Goal: Find specific page/section: Find specific page/section

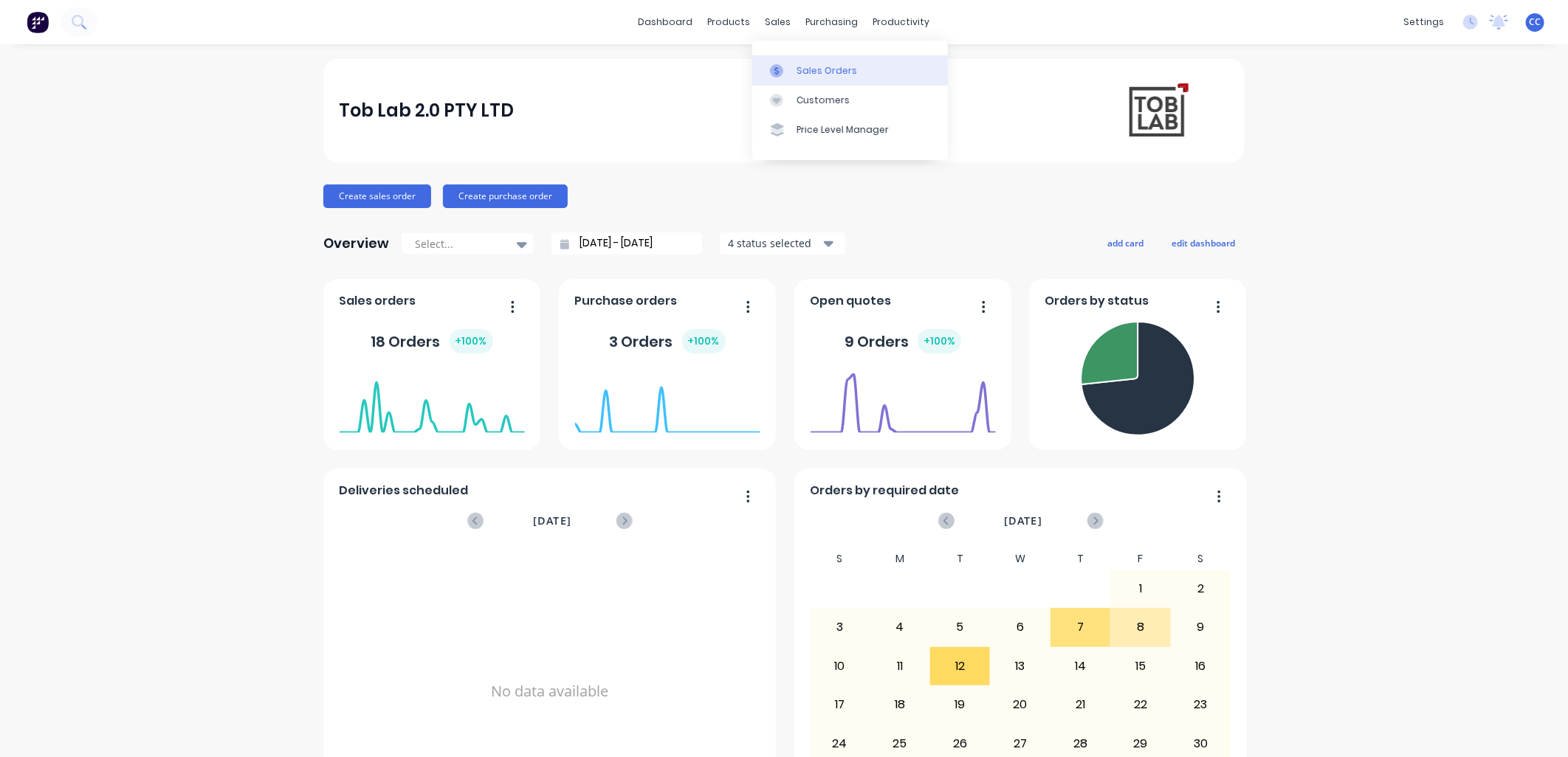
click at [805, 71] on div "Sales Orders" at bounding box center [827, 71] width 61 height 13
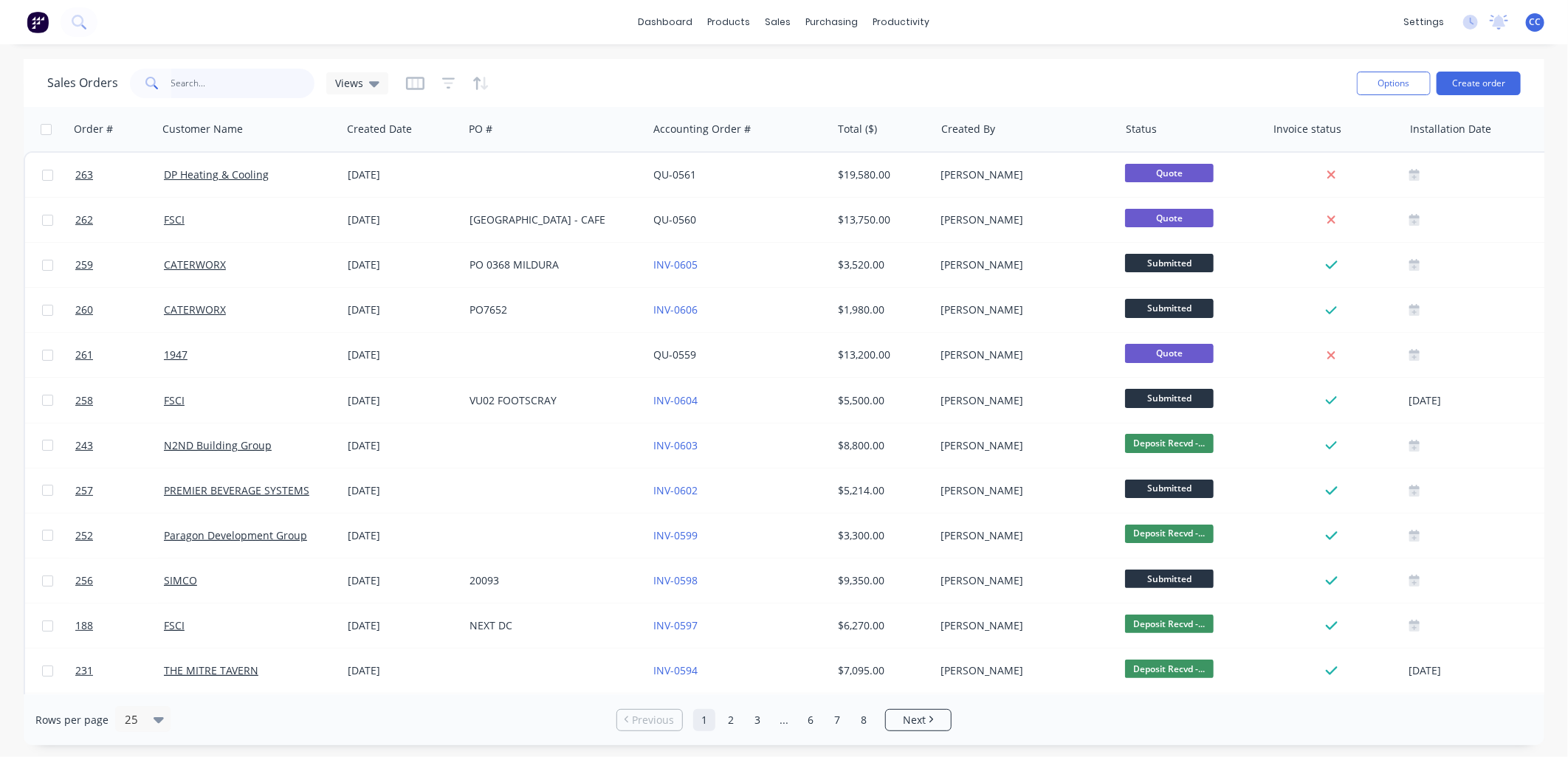
click at [171, 82] on input "text" at bounding box center [243, 83] width 144 height 29
type input "221"
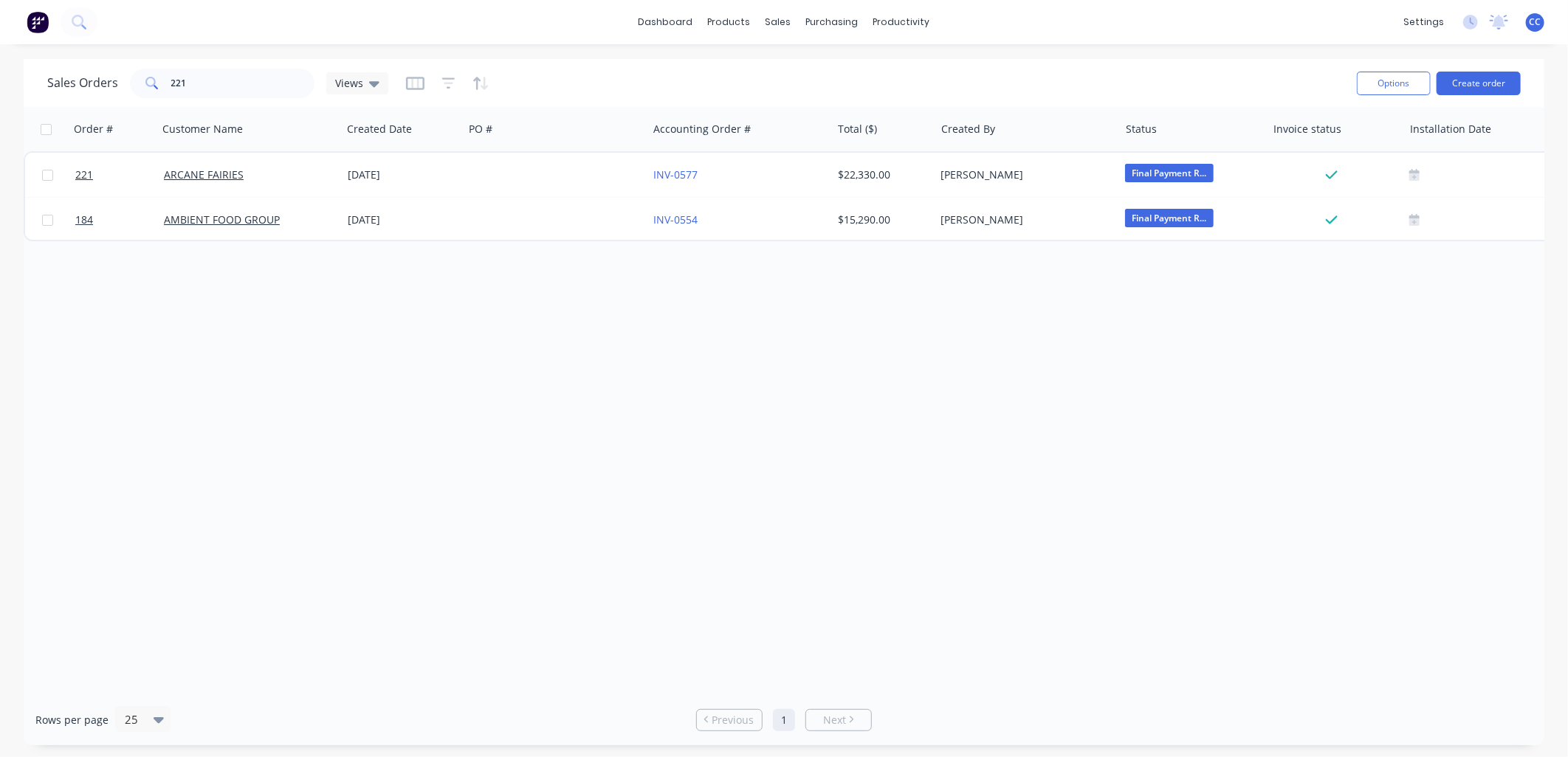
click at [1006, 539] on div "Order # Customer Name Created Date PO # Accounting Order # Total ($) Created By…" at bounding box center [784, 400] width 1520 height 587
click at [1207, 29] on div "dashboard products sales purchasing productivity dashboard products Product Cat…" at bounding box center [784, 22] width 1568 height 44
click at [617, 441] on div "Order # Customer Name Created Date PO # Accounting Order # Total ($) Created By…" at bounding box center [784, 400] width 1520 height 587
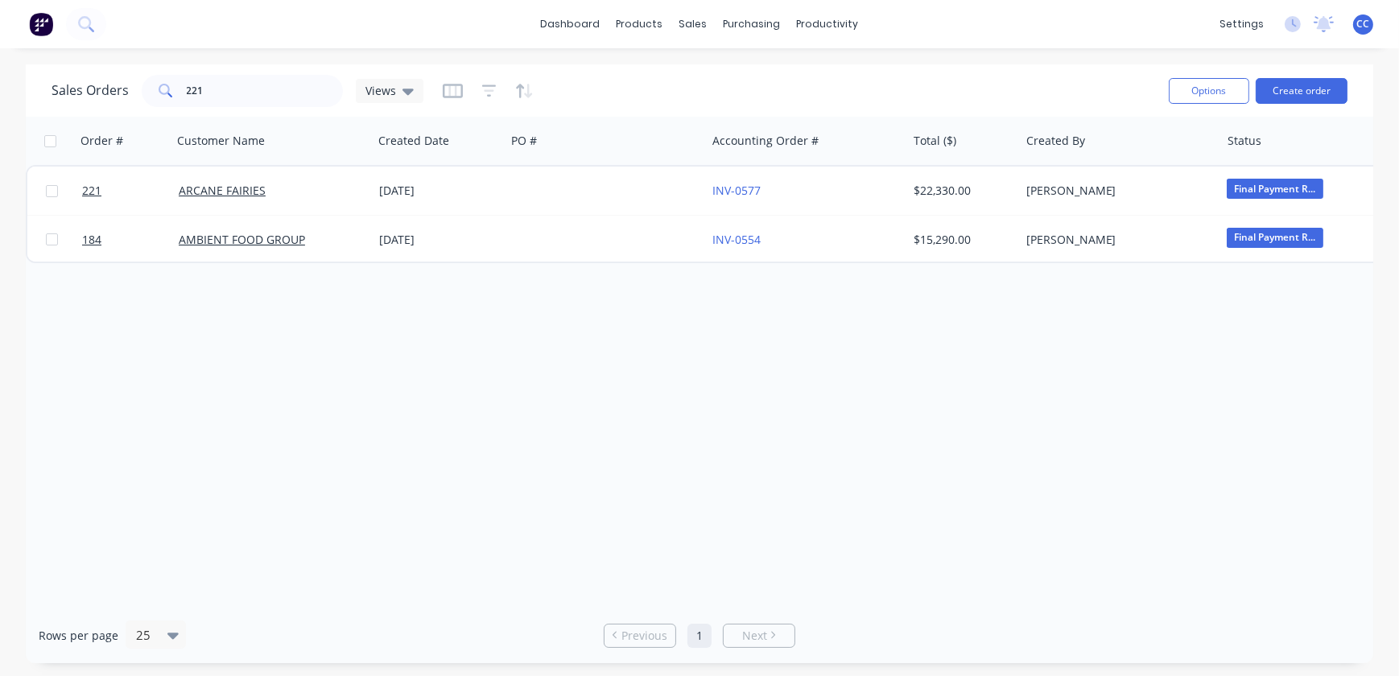
drag, startPoint x: 1654, startPoint y: 0, endPoint x: 964, endPoint y: 361, distance: 779.6
click at [964, 361] on div "Order # Customer Name Created Date PO # Accounting Order # Total ($) Created By…" at bounding box center [700, 362] width 1348 height 491
click at [853, 176] on div "Timesheets" at bounding box center [862, 174] width 60 height 14
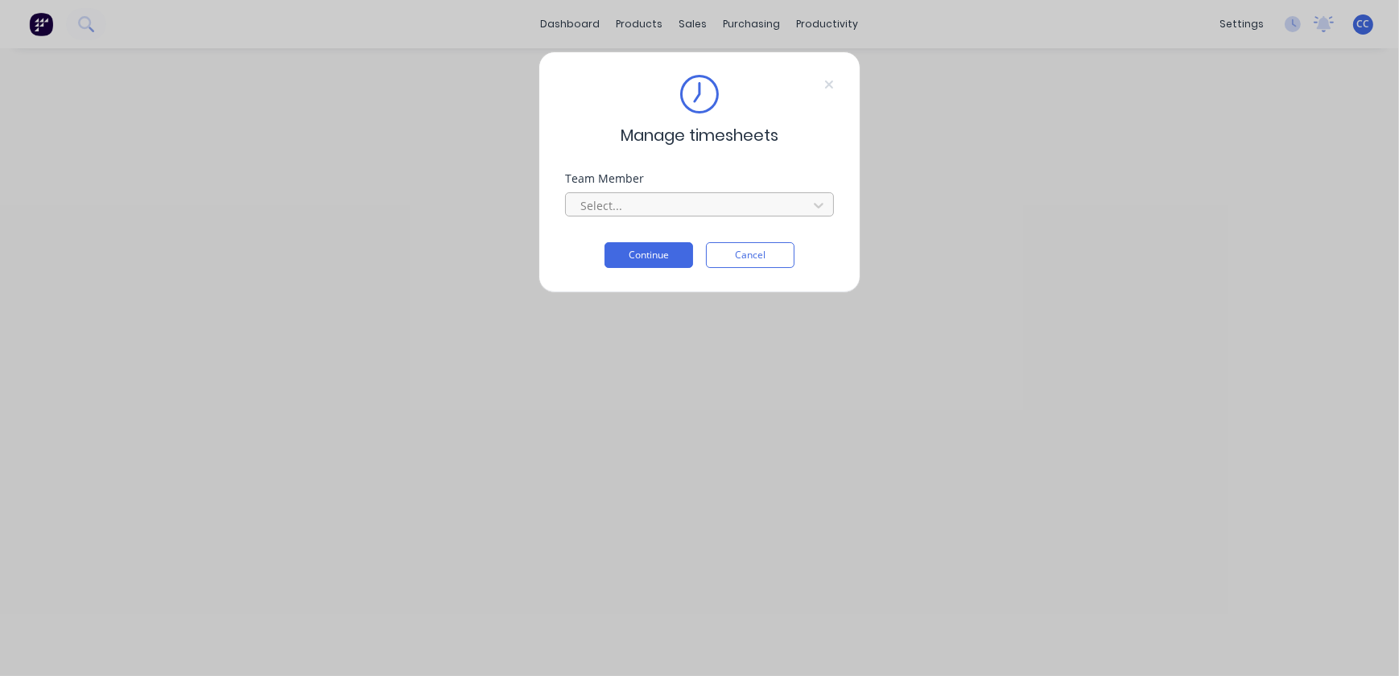
click at [716, 201] on div at bounding box center [689, 206] width 221 height 20
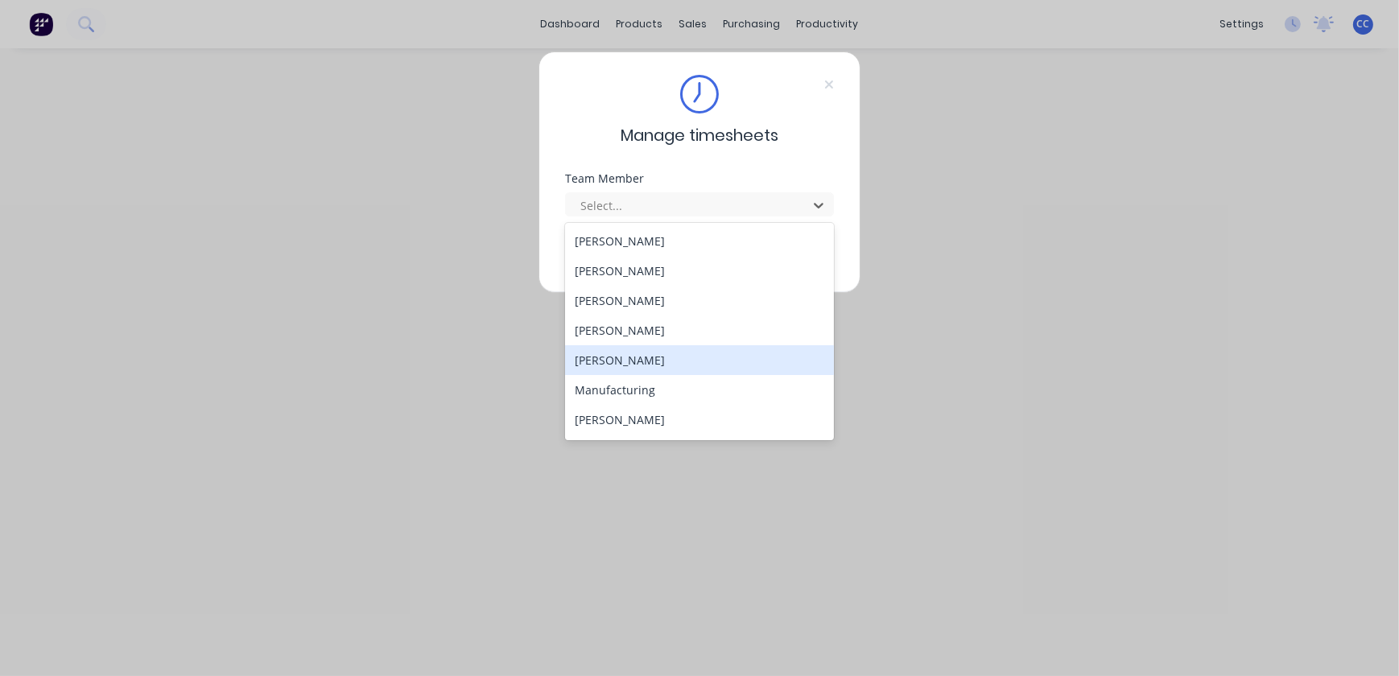
click at [702, 361] on div "[PERSON_NAME]" at bounding box center [699, 360] width 269 height 30
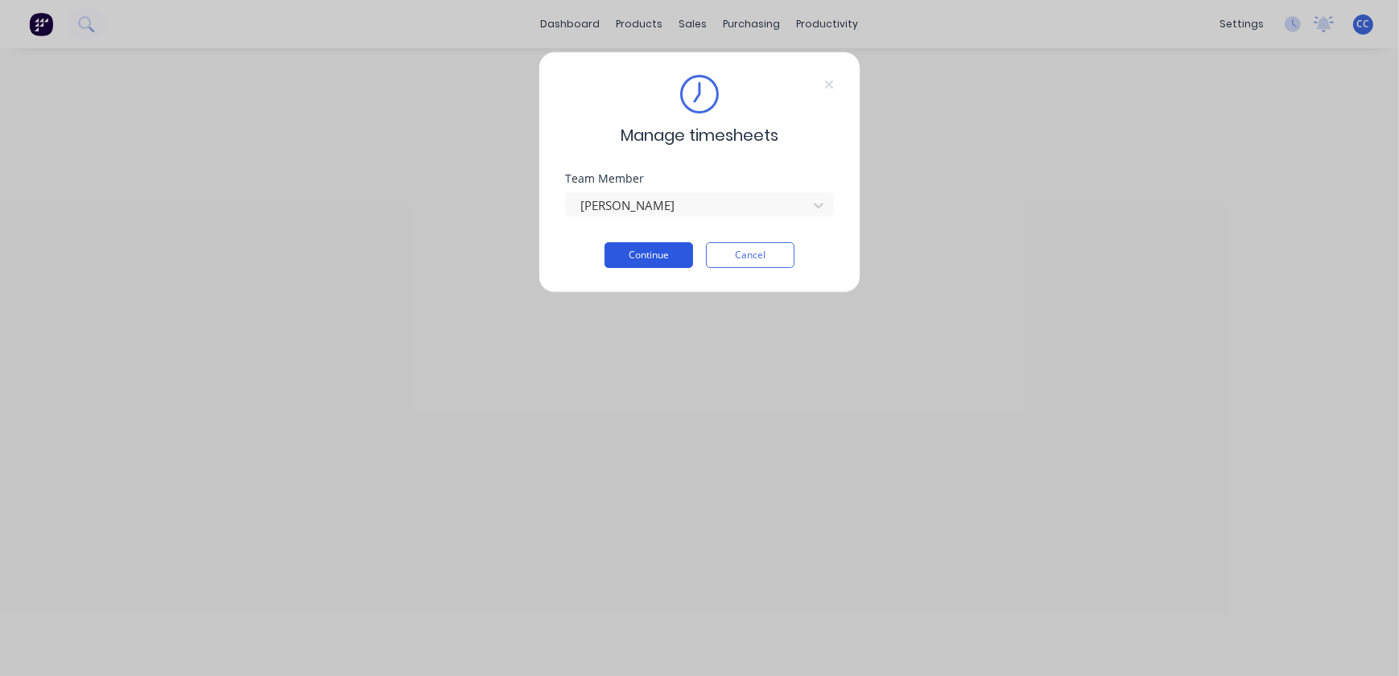
click at [663, 251] on button "Continue" at bounding box center [649, 255] width 89 height 26
